Goal: Check status

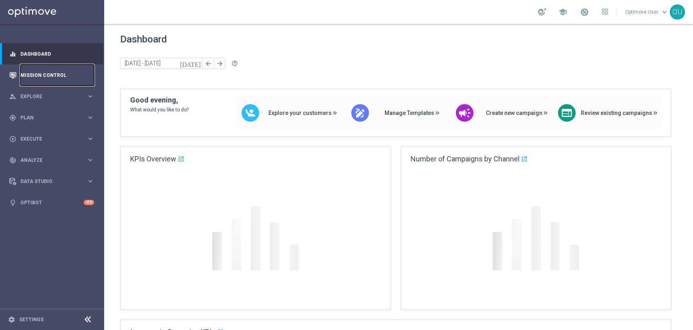
click at [58, 69] on link "Mission Control" at bounding box center [57, 74] width 74 height 21
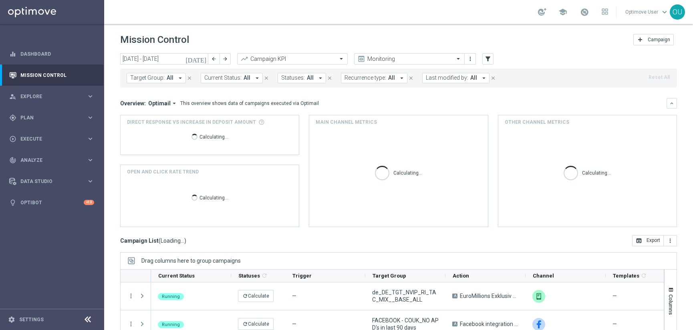
click at [165, 78] on button "Target Group: All arrow_drop_down" at bounding box center [156, 78] width 59 height 10
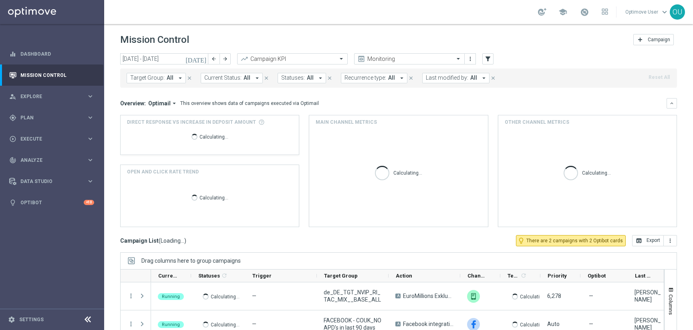
click at [179, 77] on icon "arrow_drop_down" at bounding box center [180, 78] width 7 height 7
click at [175, 77] on button "Target Group: All arrow_drop_down" at bounding box center [156, 78] width 59 height 10
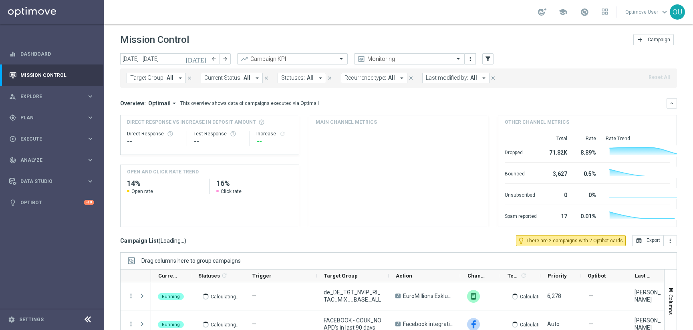
click at [178, 77] on icon "arrow_drop_down" at bounding box center [180, 78] width 7 height 7
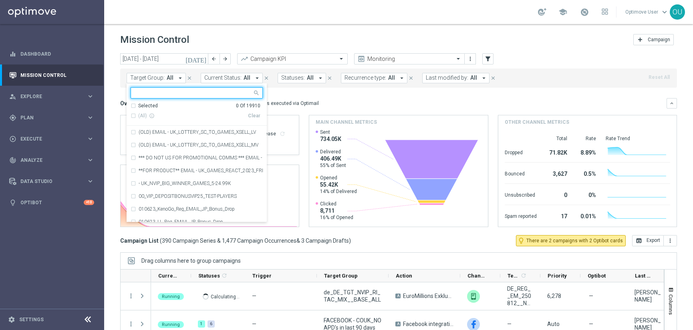
type input "DE_SB_ACTIVE"
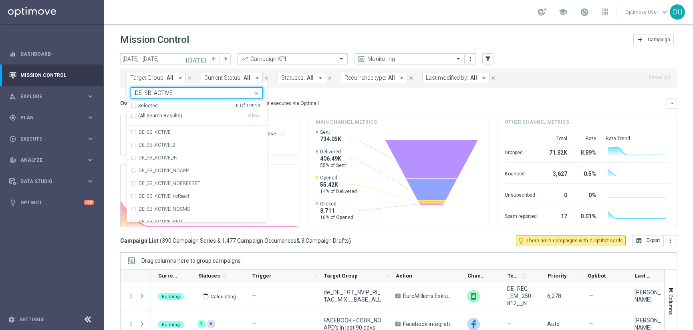
click at [279, 91] on mini-dashboard "Overview: Optimail arrow_drop_down This overview shows data of campaigns execut…" at bounding box center [398, 161] width 557 height 147
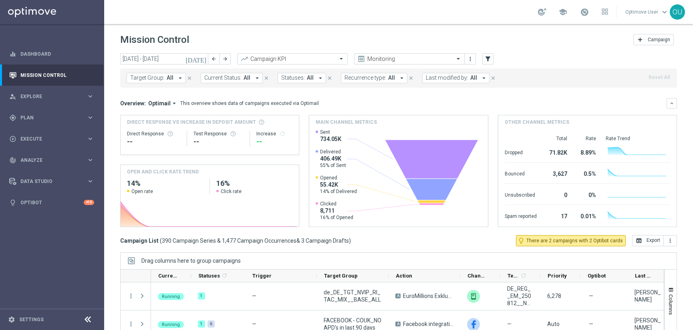
click at [179, 76] on icon "arrow_drop_down" at bounding box center [180, 78] width 7 height 7
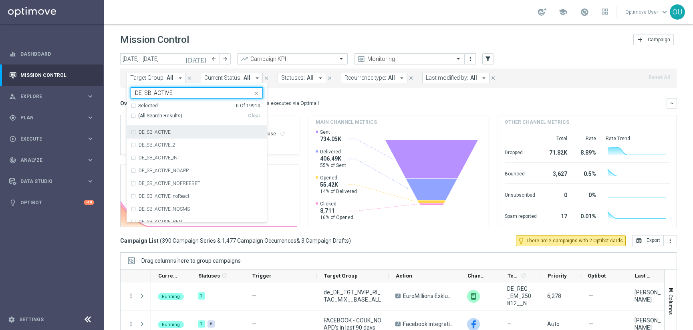
click at [133, 131] on div "DE_SB_ACTIVE" at bounding box center [197, 132] width 132 height 13
type input "DE_SB_ACTIVE"
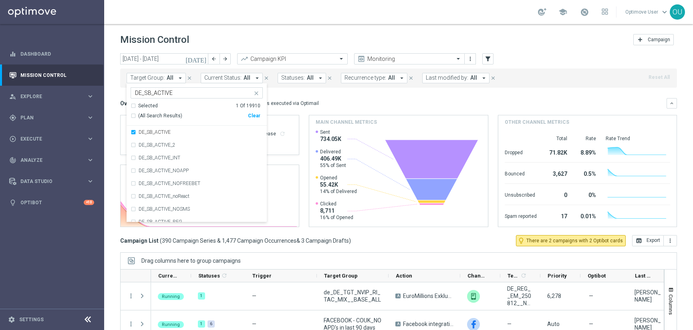
click at [325, 99] on div "Overview: Optimail arrow_drop_down This overview shows data of campaigns execut…" at bounding box center [398, 103] width 557 height 10
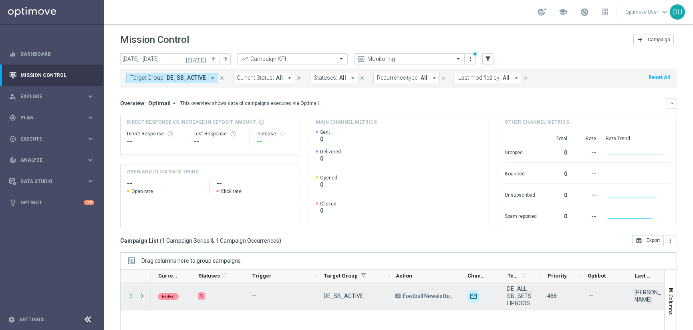
click at [131, 297] on icon "more_vert" at bounding box center [130, 295] width 7 height 7
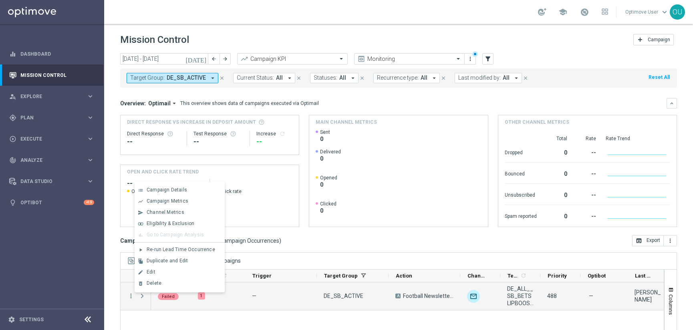
click at [248, 237] on span "1 Campaign Series & 1 Campaign Occurrences" at bounding box center [220, 240] width 117 height 7
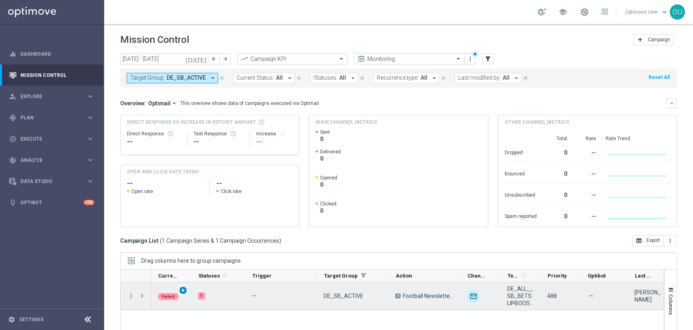
click at [183, 290] on span "play_arrow" at bounding box center [183, 291] width 6 height 6
